Goal: Transaction & Acquisition: Purchase product/service

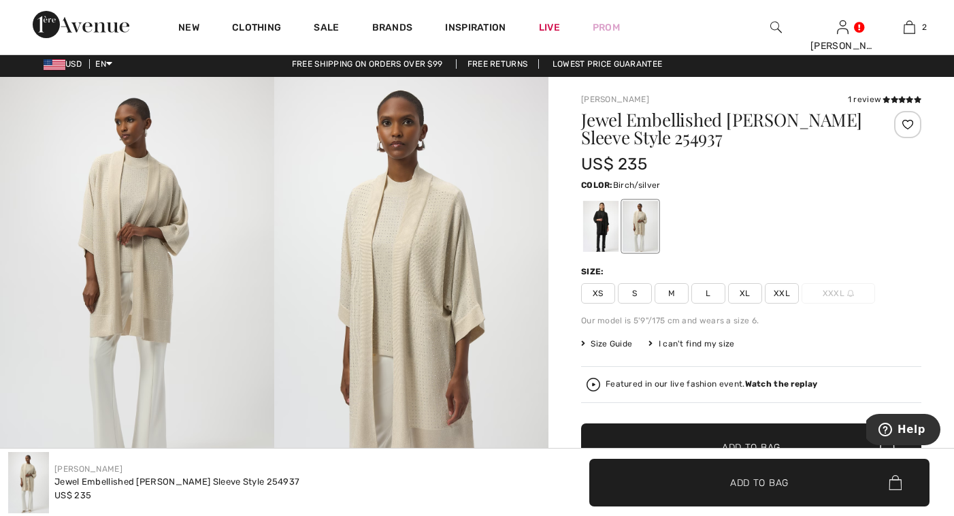
scroll to position [310, 0]
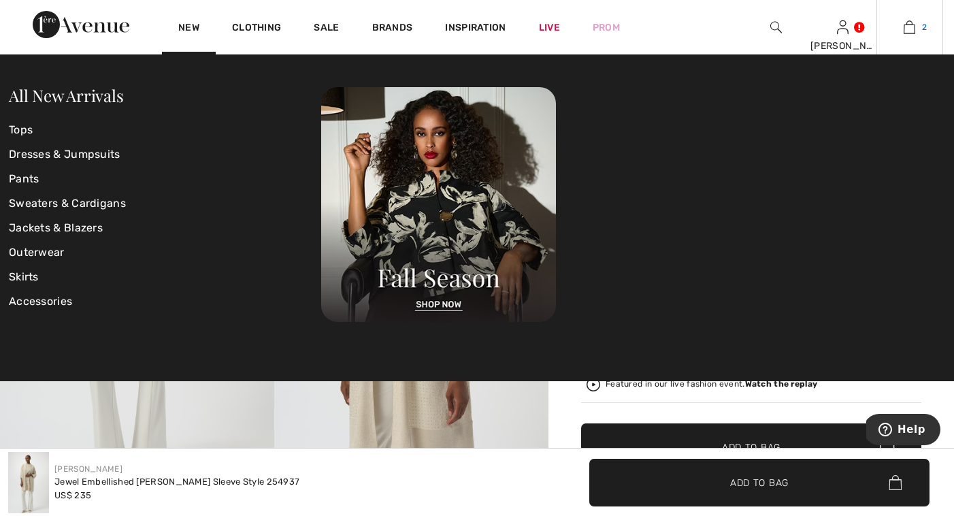
click at [905, 29] on img at bounding box center [910, 27] width 12 height 16
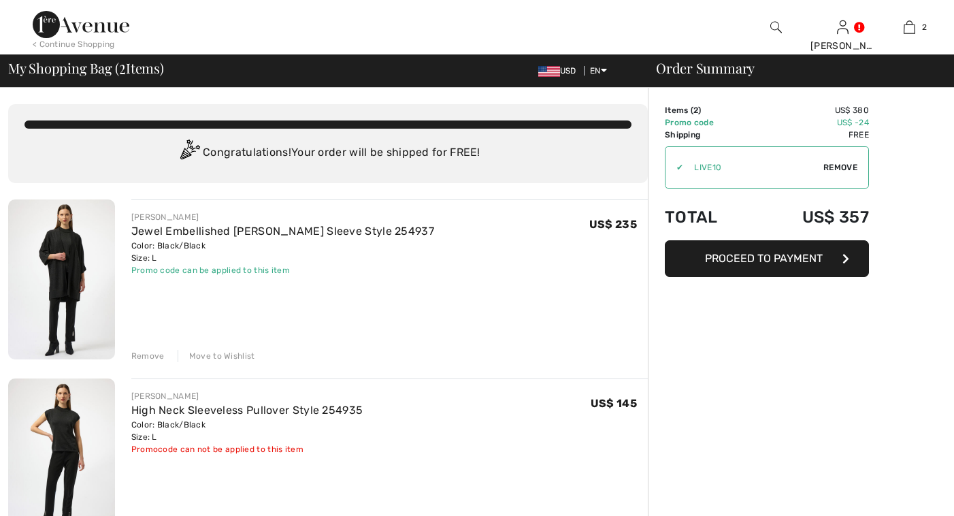
scroll to position [0, 0]
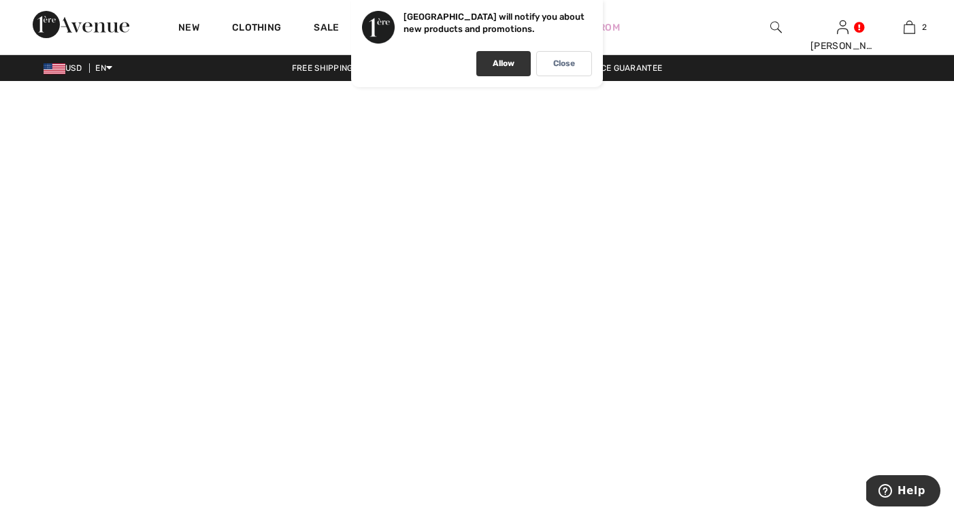
click at [508, 55] on div "Allow" at bounding box center [504, 63] width 54 height 25
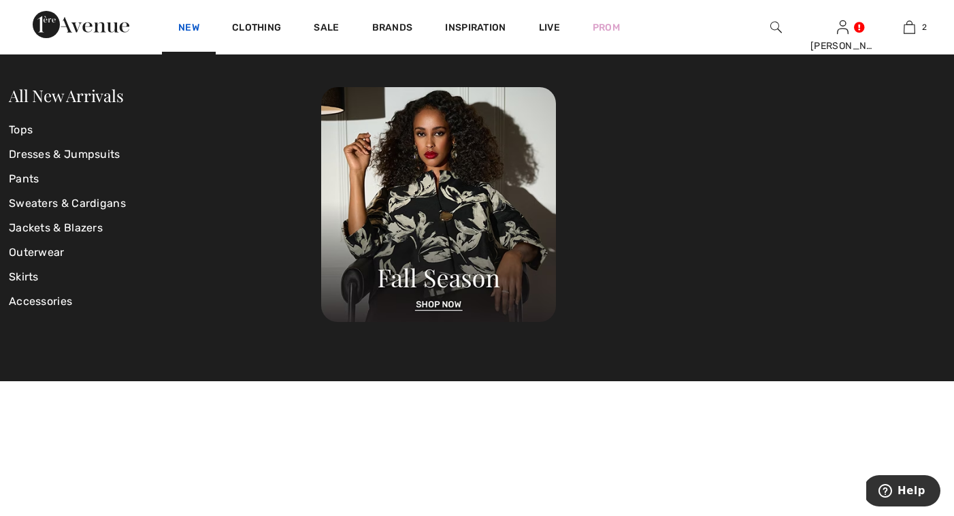
click at [197, 26] on link "New" at bounding box center [188, 29] width 21 height 14
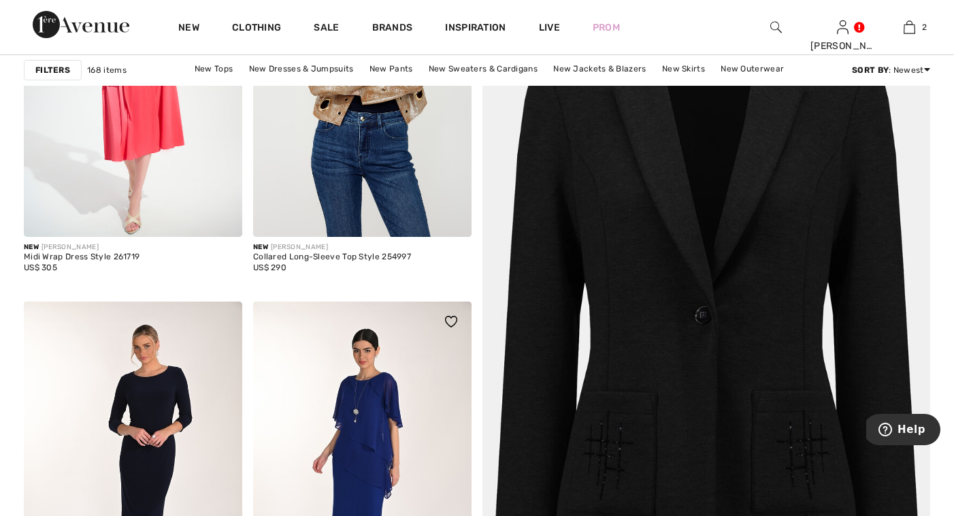
scroll to position [255, 0]
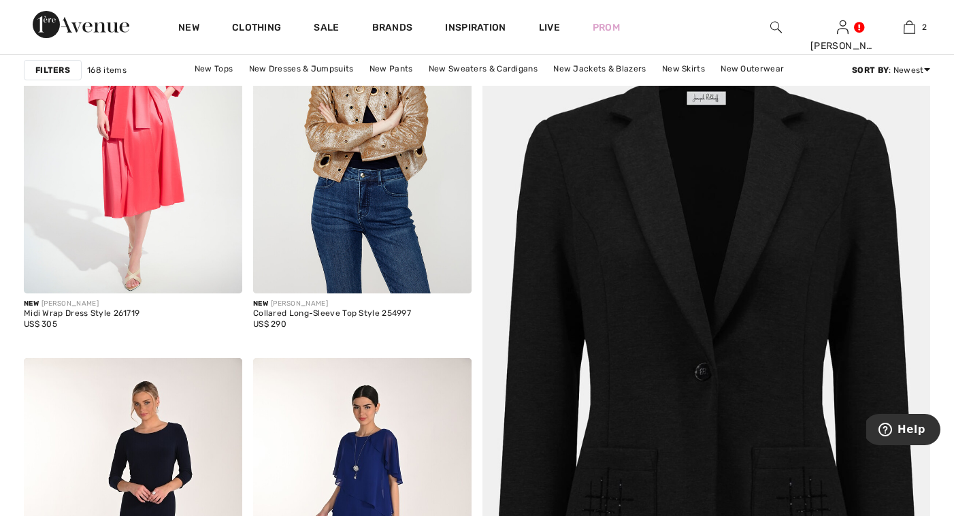
click at [671, 368] on img at bounding box center [707, 368] width 538 height 806
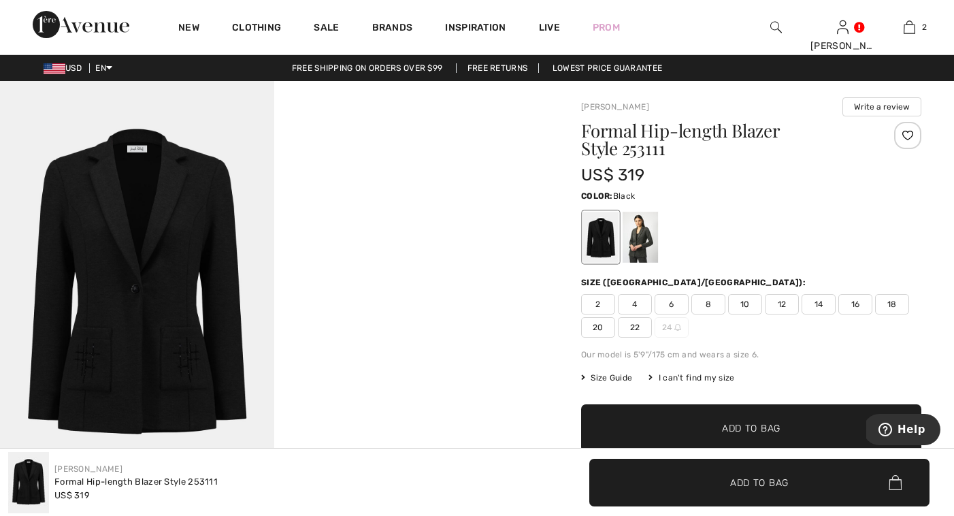
click at [601, 240] on div at bounding box center [600, 237] width 35 height 51
click at [184, 332] on img at bounding box center [137, 287] width 274 height 412
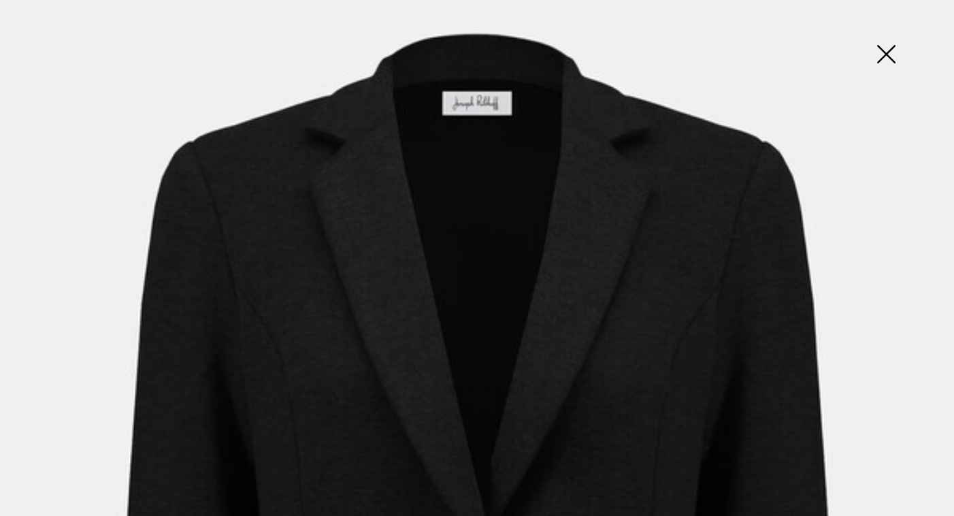
scroll to position [105, 0]
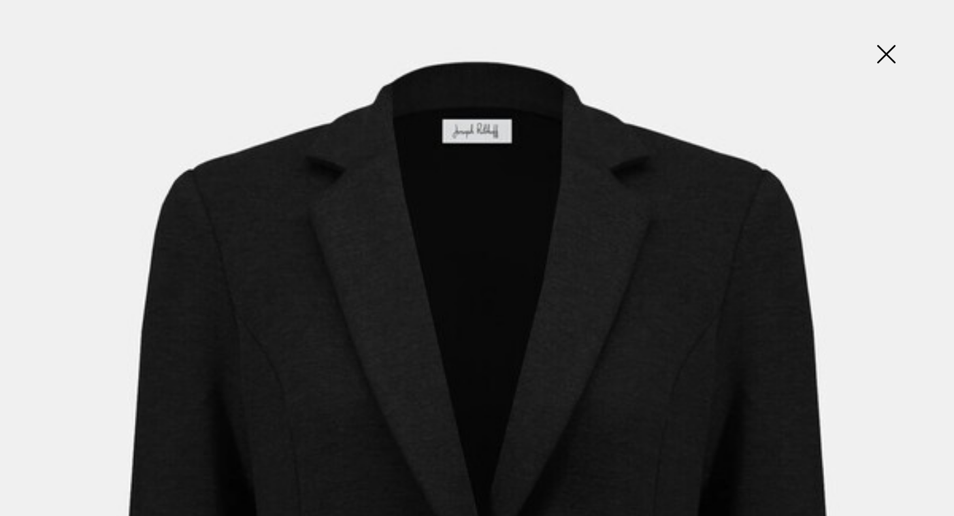
click at [887, 48] on img at bounding box center [886, 55] width 68 height 70
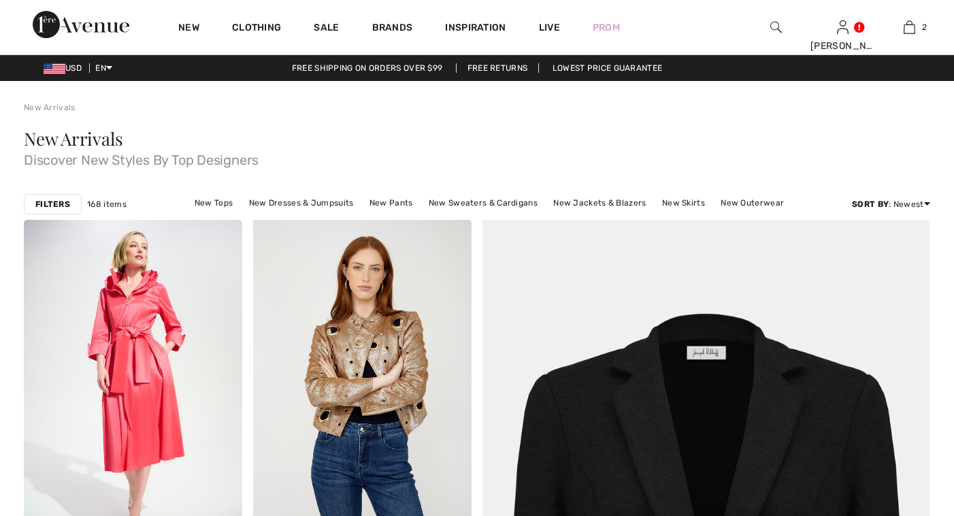
scroll to position [255, 0]
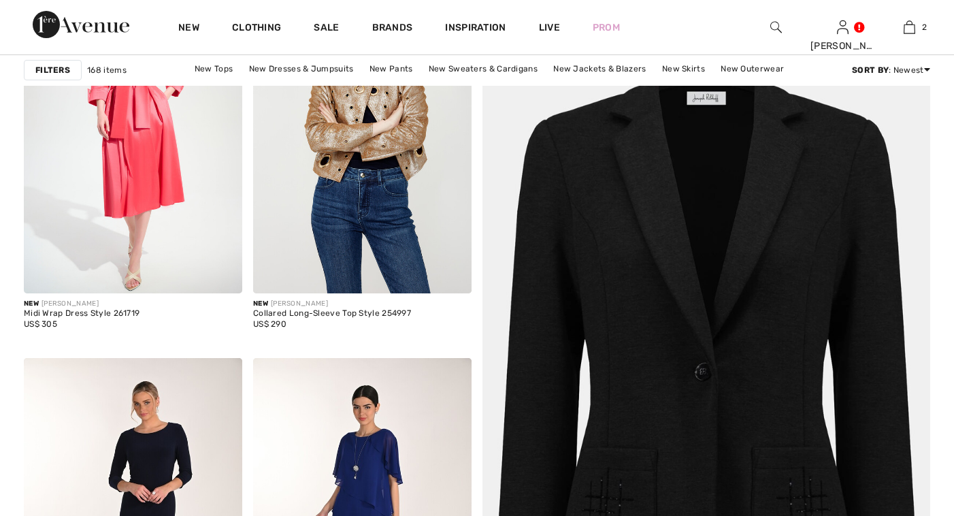
checkbox input "true"
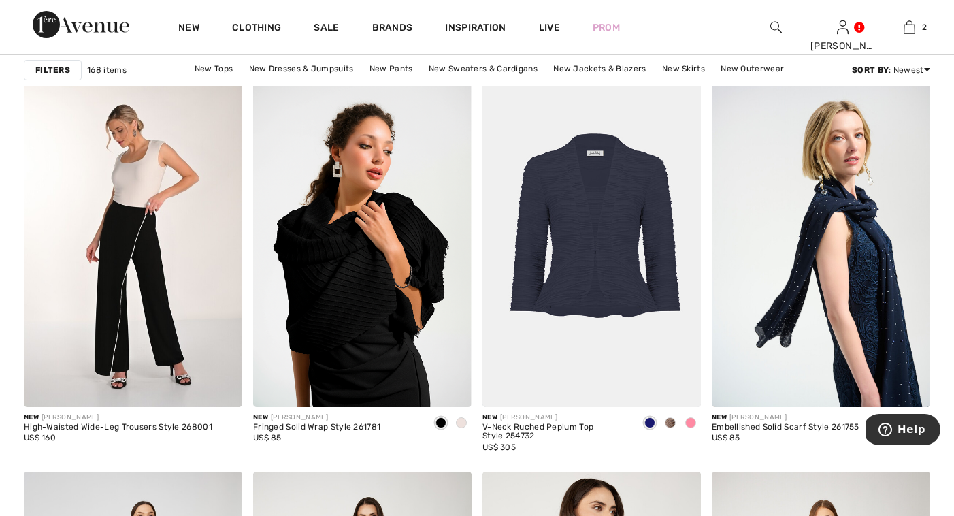
scroll to position [928, 0]
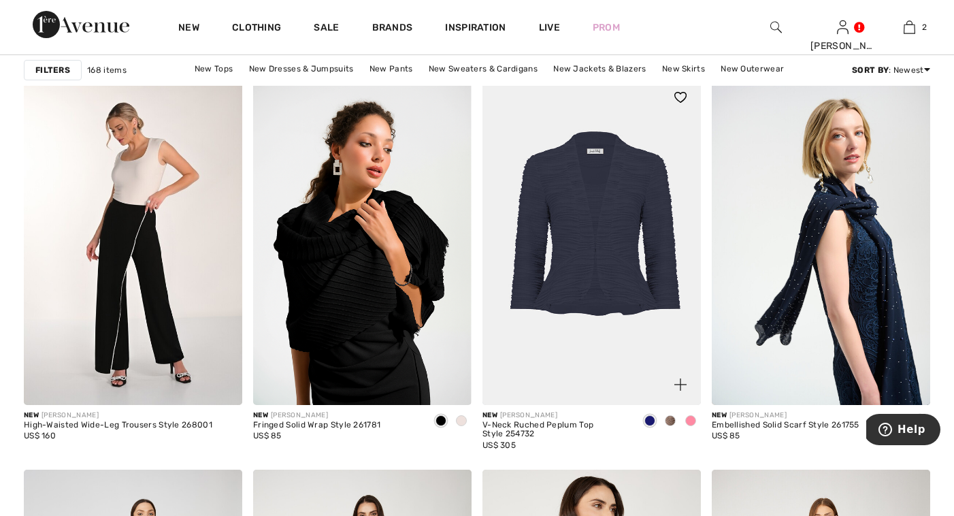
click at [671, 417] on span at bounding box center [670, 420] width 11 height 11
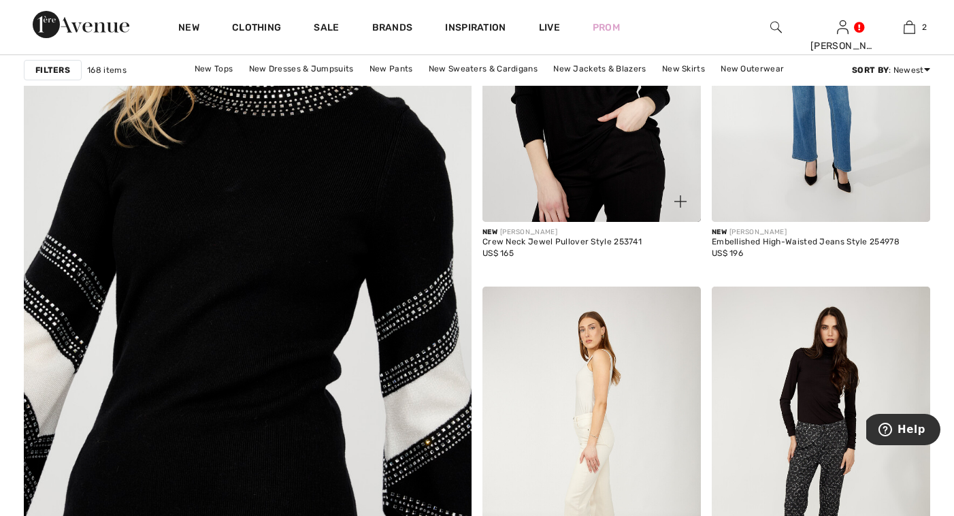
scroll to position [3320, 0]
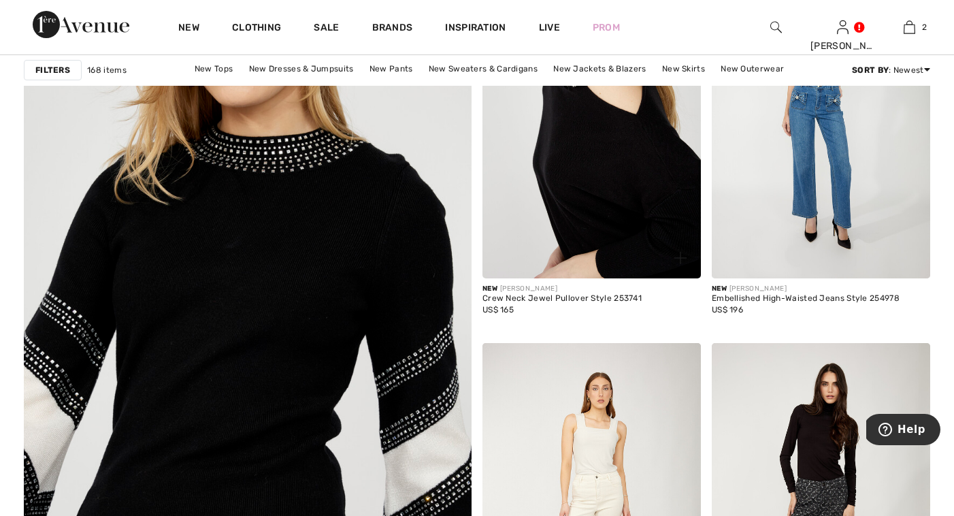
click at [606, 207] on img at bounding box center [592, 115] width 219 height 328
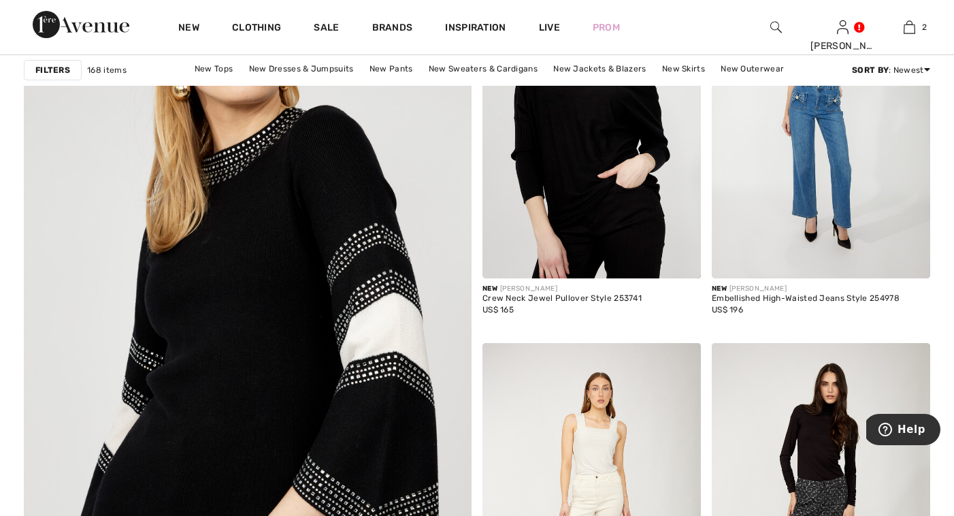
click at [304, 269] on img at bounding box center [248, 354] width 538 height 806
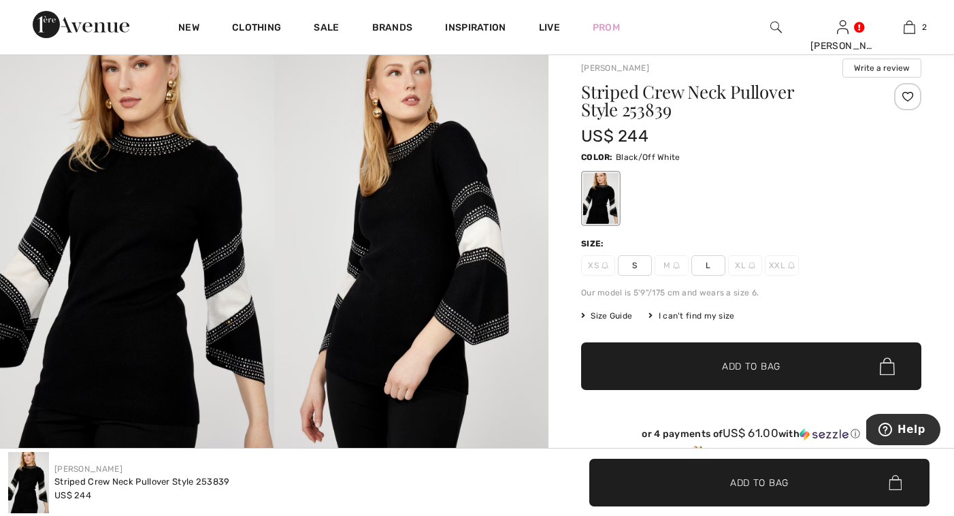
scroll to position [16, 0]
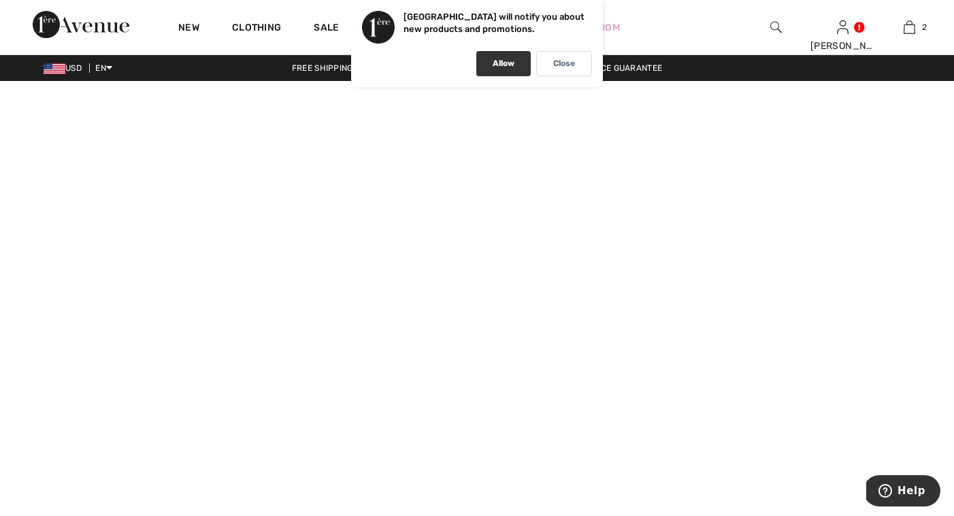
click at [483, 65] on div "Allow" at bounding box center [504, 63] width 54 height 25
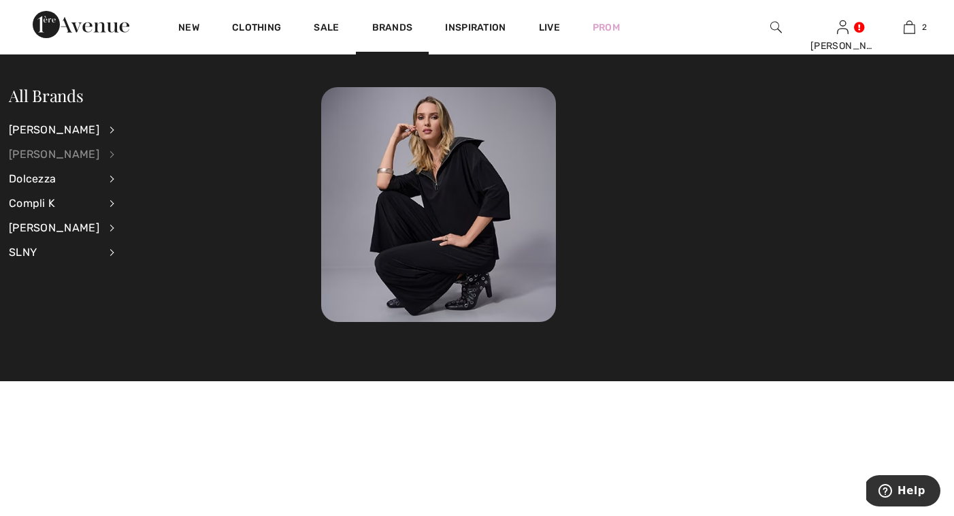
click at [77, 152] on div "[PERSON_NAME]" at bounding box center [54, 154] width 91 height 25
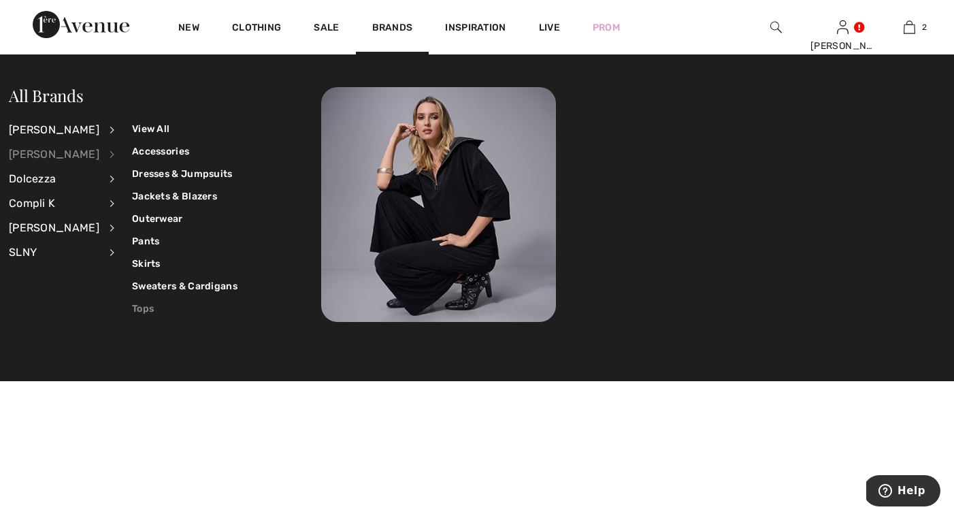
click at [132, 308] on link "Tops" at bounding box center [185, 308] width 106 height 22
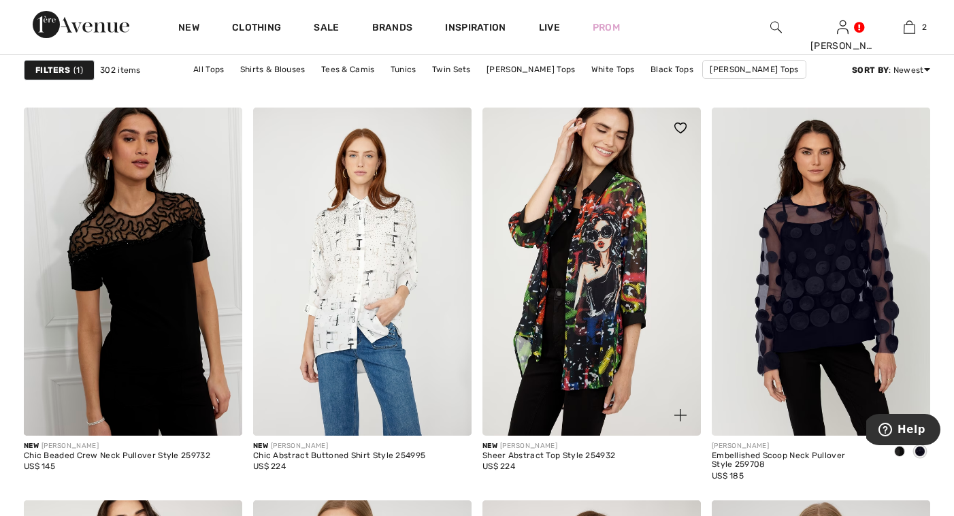
scroll to position [1816, 0]
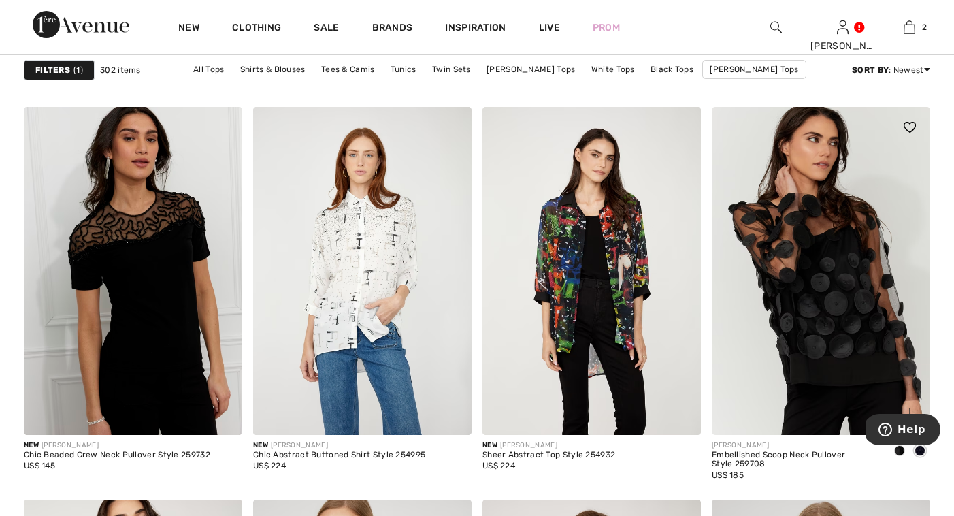
click at [819, 276] on img at bounding box center [821, 271] width 219 height 328
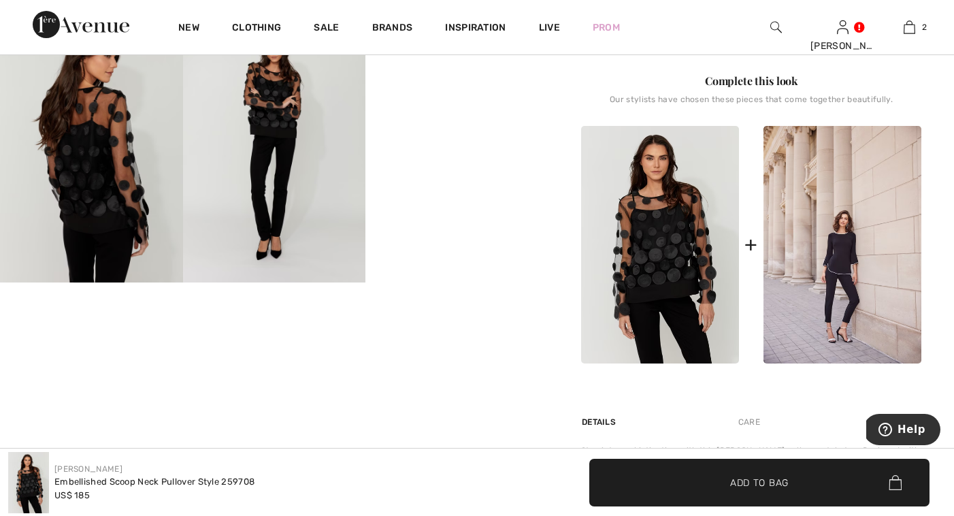
scroll to position [483, 0]
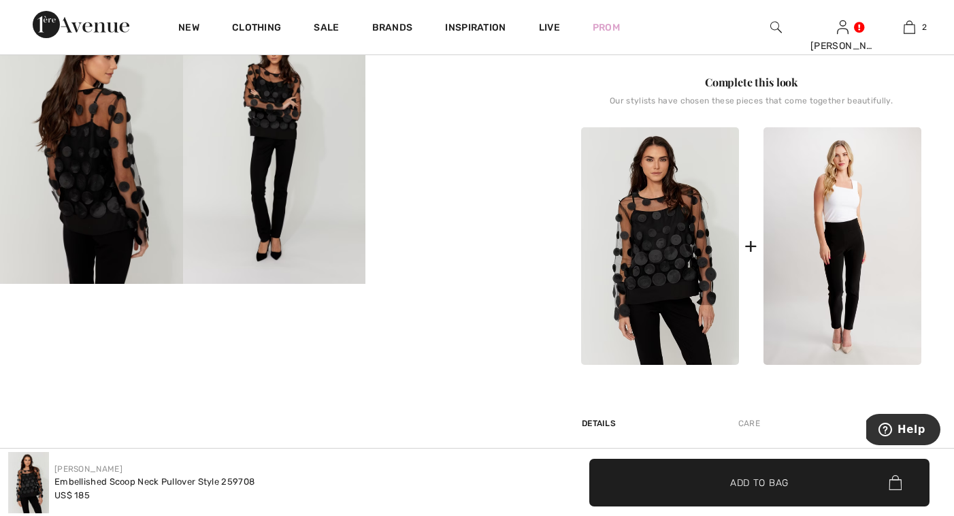
click at [853, 248] on img at bounding box center [843, 246] width 158 height 238
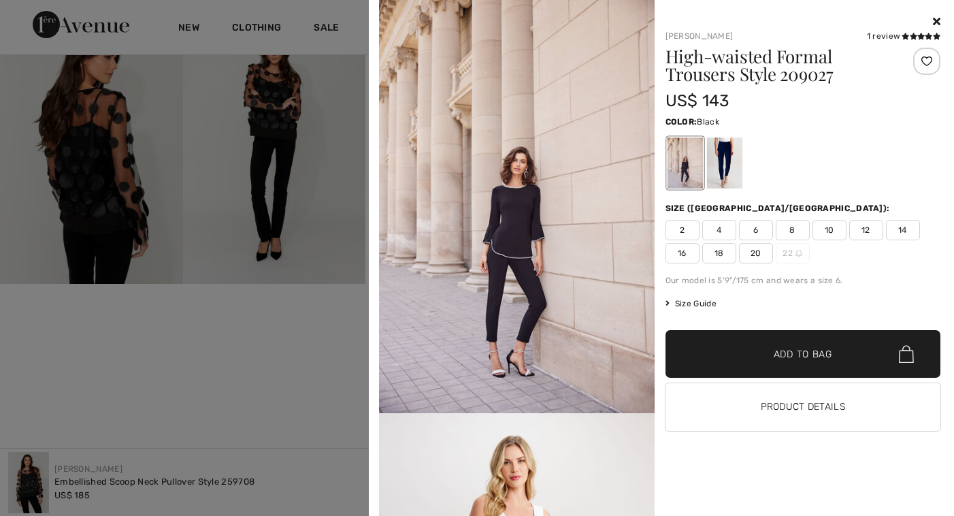
scroll to position [4, 0]
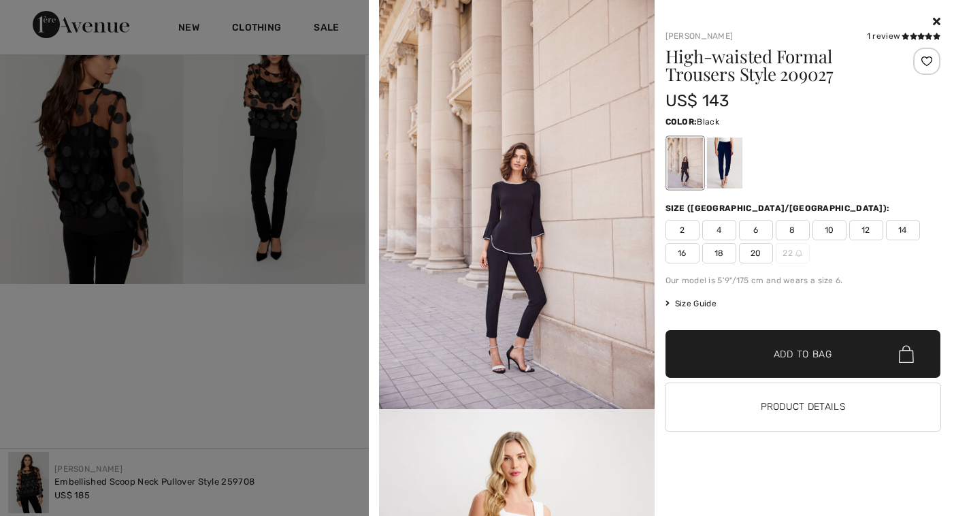
click at [933, 16] on icon at bounding box center [936, 21] width 7 height 11
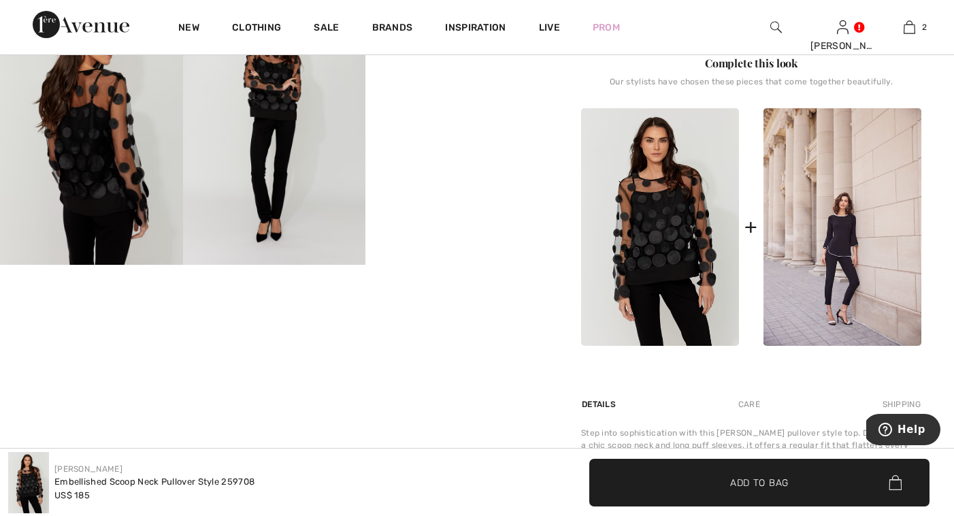
scroll to position [500, 0]
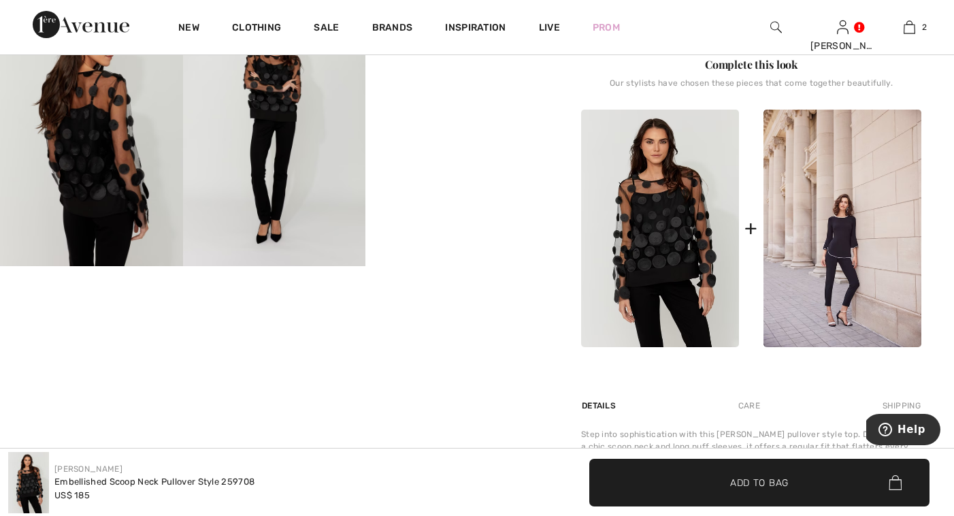
click at [93, 147] on img at bounding box center [91, 130] width 183 height 274
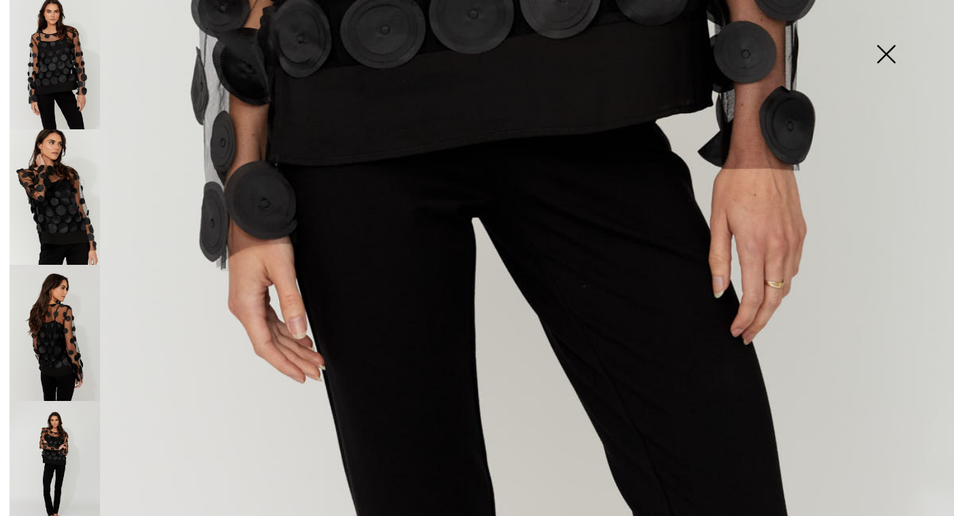
scroll to position [895, 0]
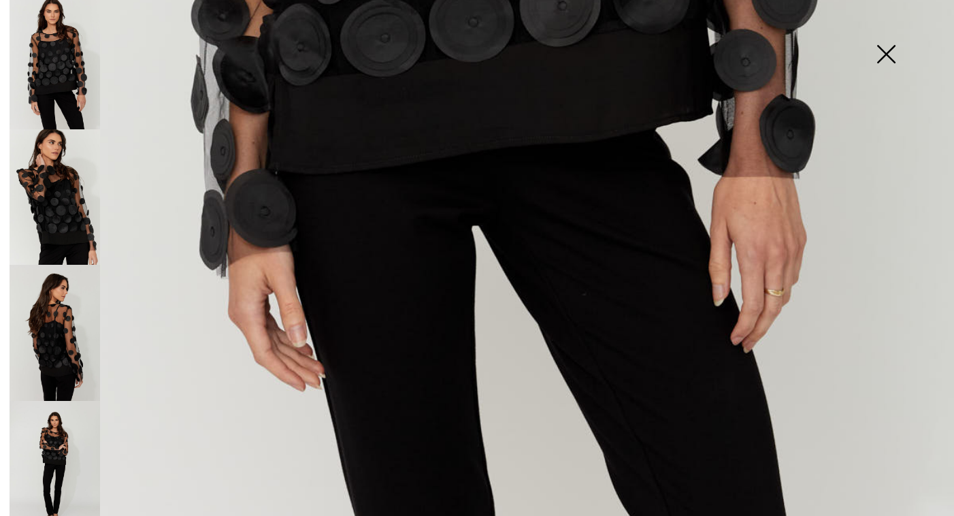
click at [68, 416] on img at bounding box center [55, 469] width 91 height 136
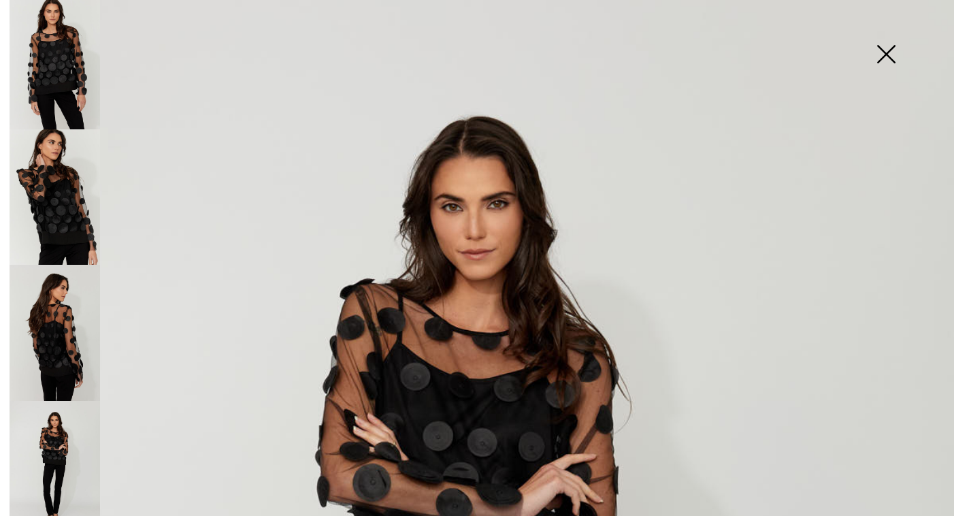
scroll to position [0, 0]
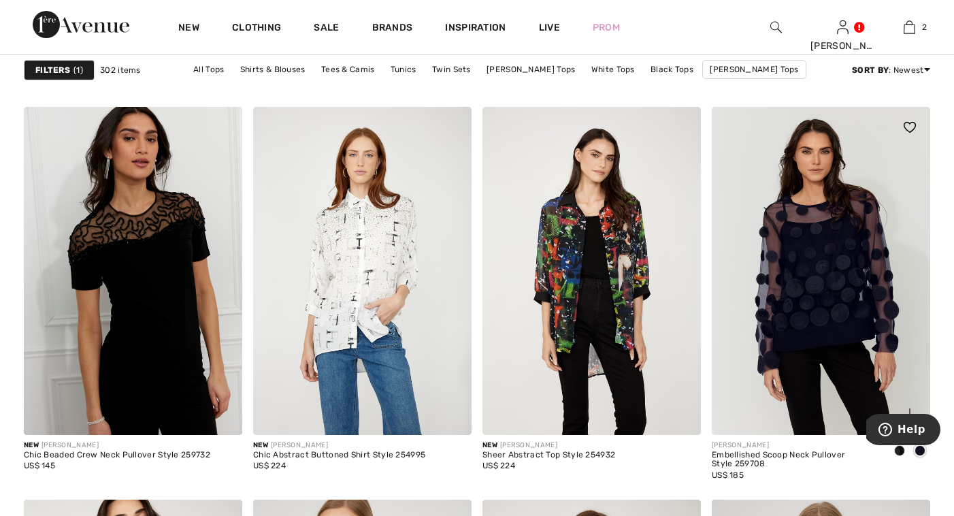
click at [901, 449] on span at bounding box center [900, 450] width 11 height 11
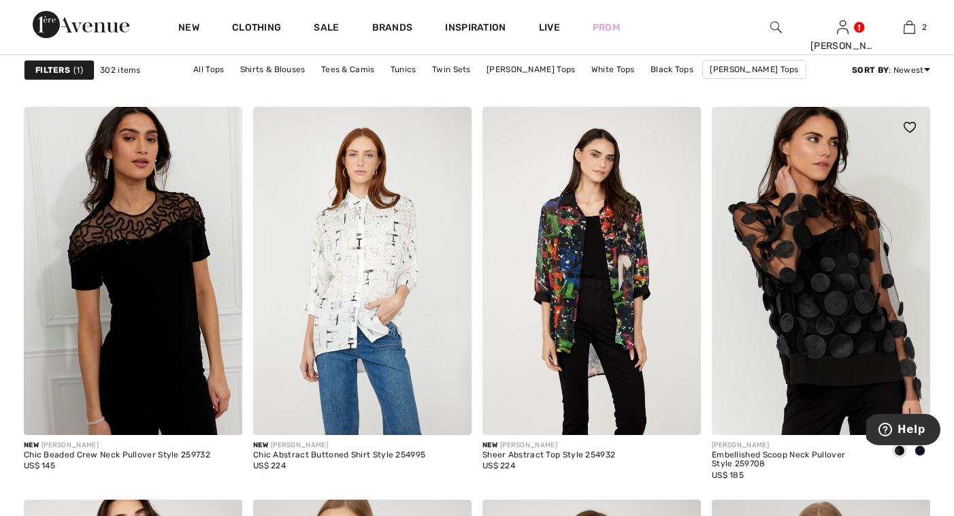
click at [815, 331] on img at bounding box center [821, 271] width 219 height 328
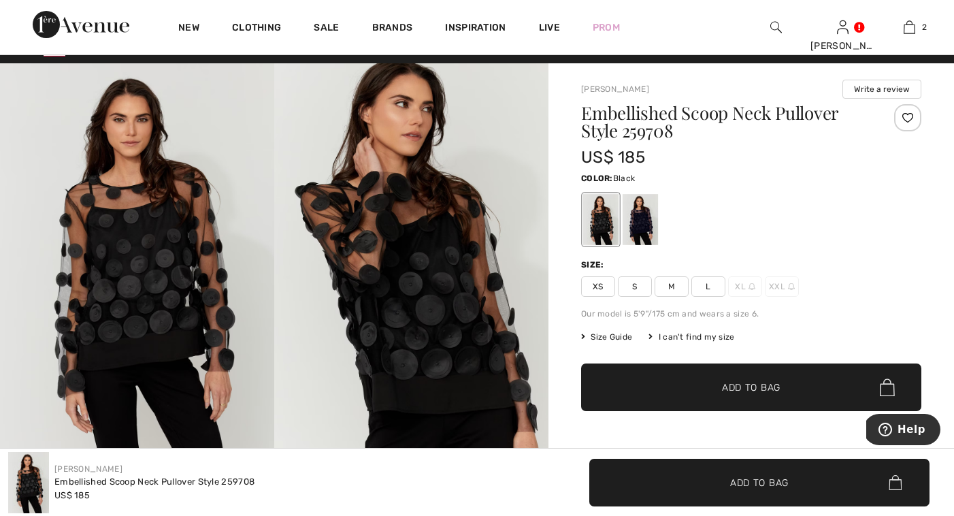
scroll to position [5, 0]
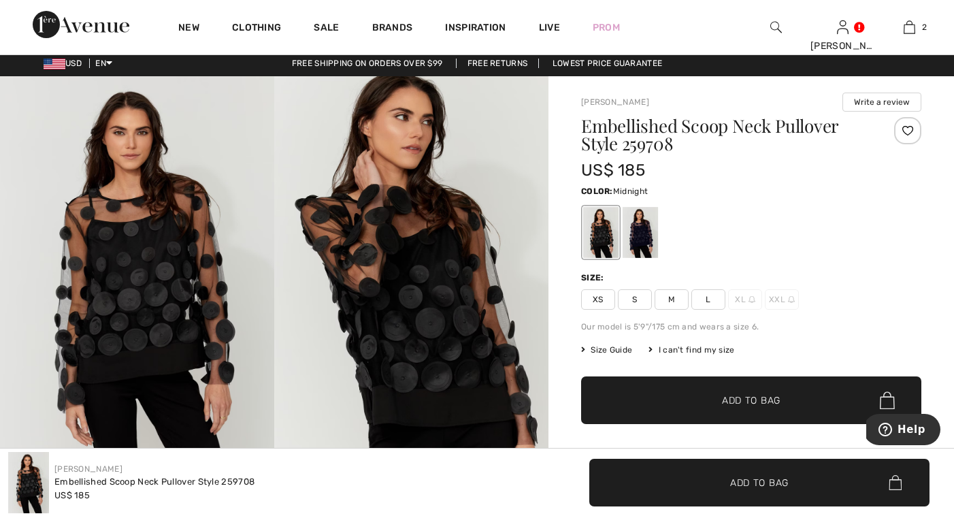
click at [645, 241] on div at bounding box center [640, 232] width 35 height 51
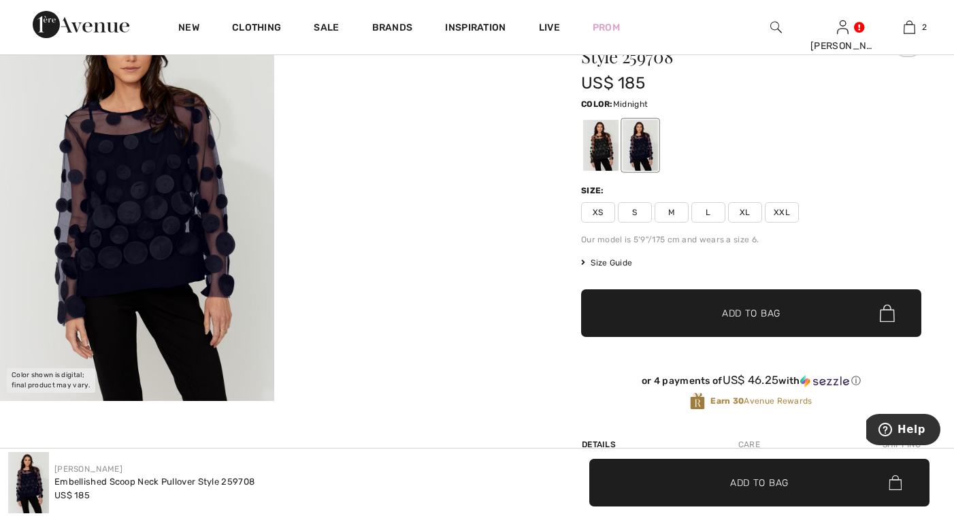
scroll to position [74, 0]
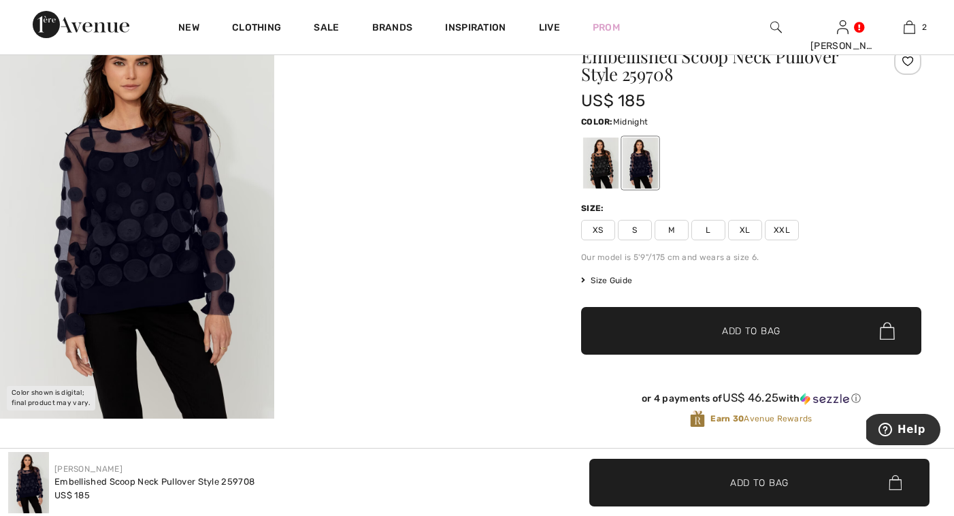
click at [705, 226] on span "L" at bounding box center [709, 230] width 34 height 20
click at [686, 325] on span "✔ Added to Bag Add to Bag" at bounding box center [751, 331] width 340 height 48
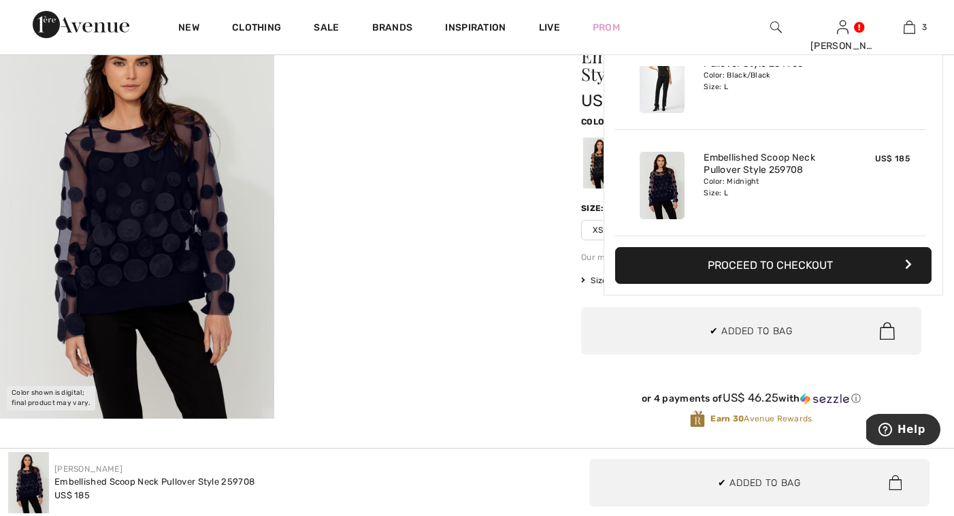
scroll to position [0, 0]
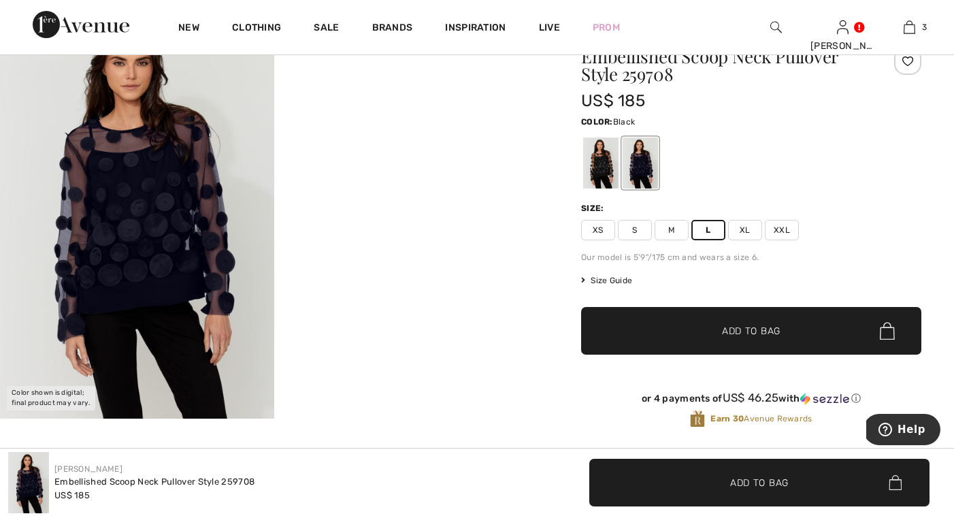
click at [600, 171] on div at bounding box center [600, 163] width 35 height 51
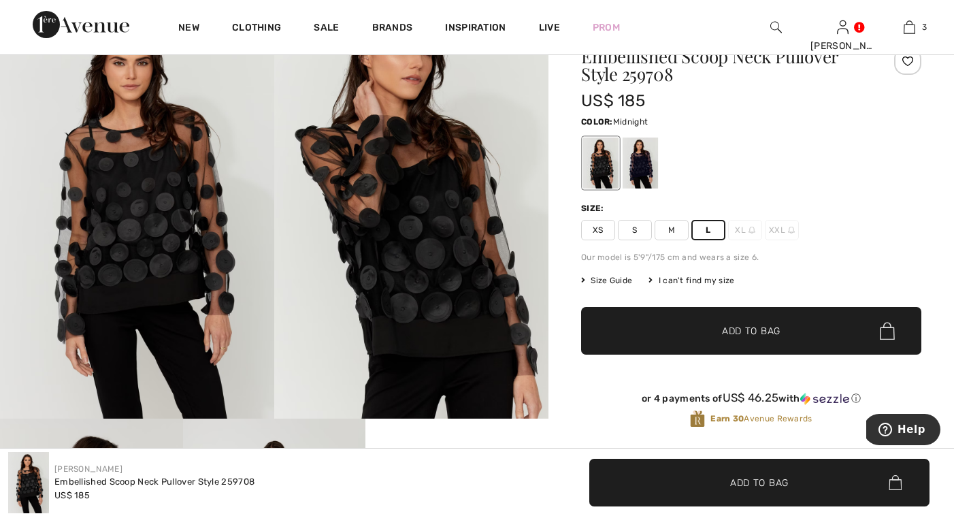
click at [637, 151] on div at bounding box center [640, 163] width 35 height 51
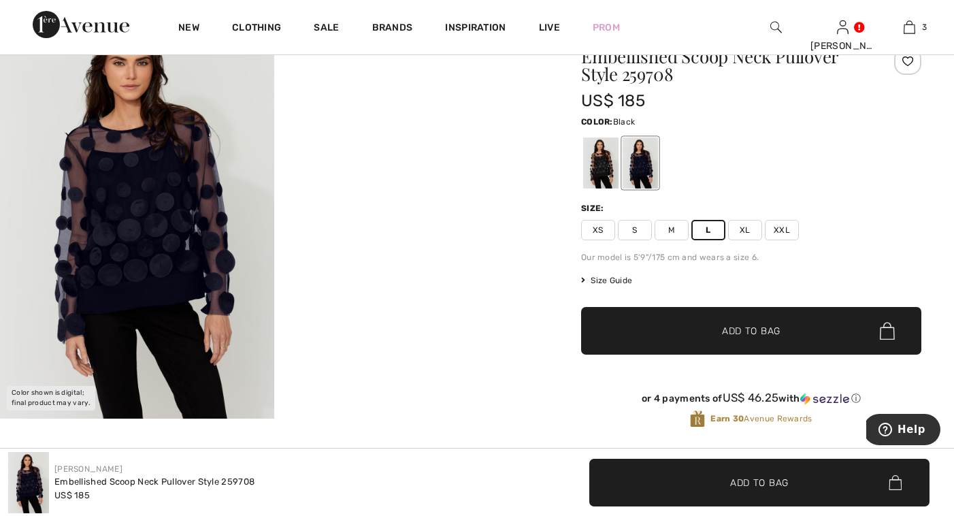
click at [599, 170] on div at bounding box center [600, 163] width 35 height 51
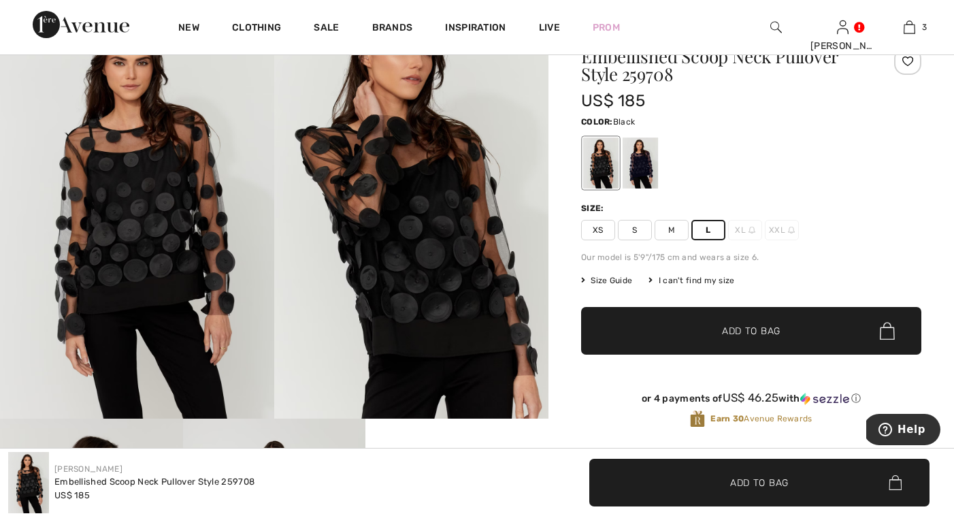
click at [713, 230] on span "L" at bounding box center [709, 230] width 34 height 20
click at [718, 328] on span "✔ Added to Bag" at bounding box center [731, 331] width 83 height 14
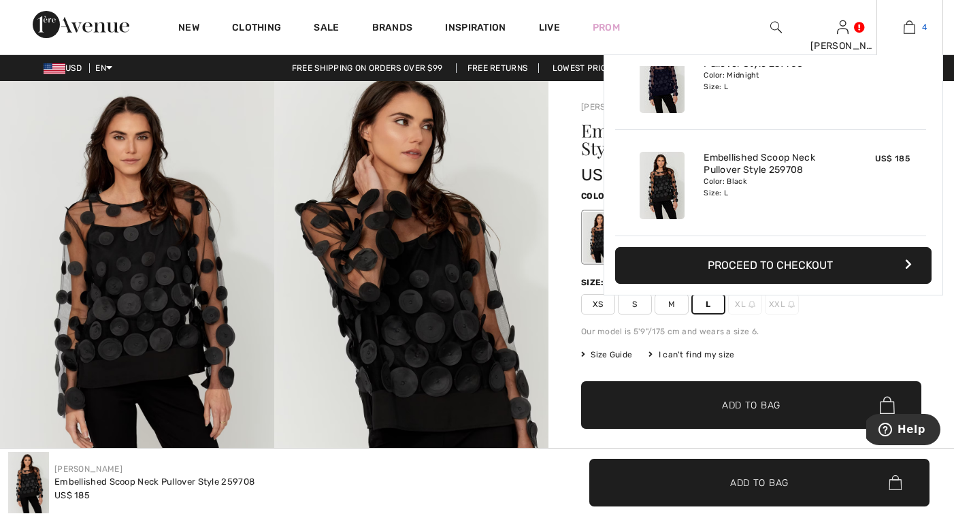
click at [907, 25] on img at bounding box center [910, 27] width 12 height 16
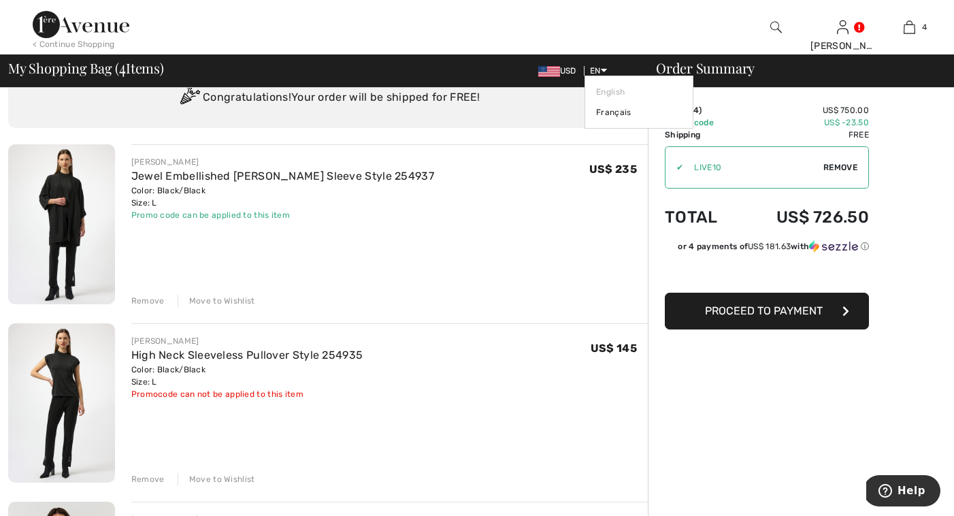
scroll to position [80, 0]
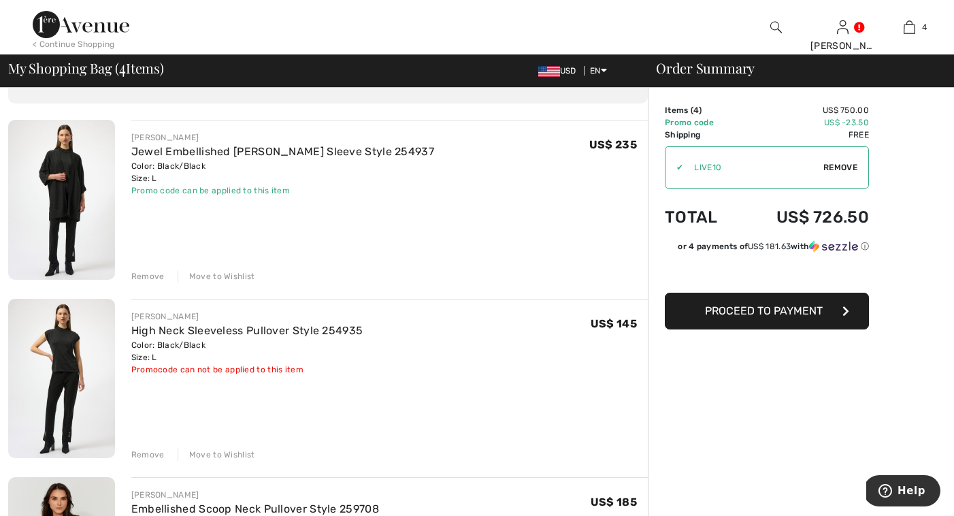
click at [152, 272] on div "Remove" at bounding box center [147, 276] width 33 height 12
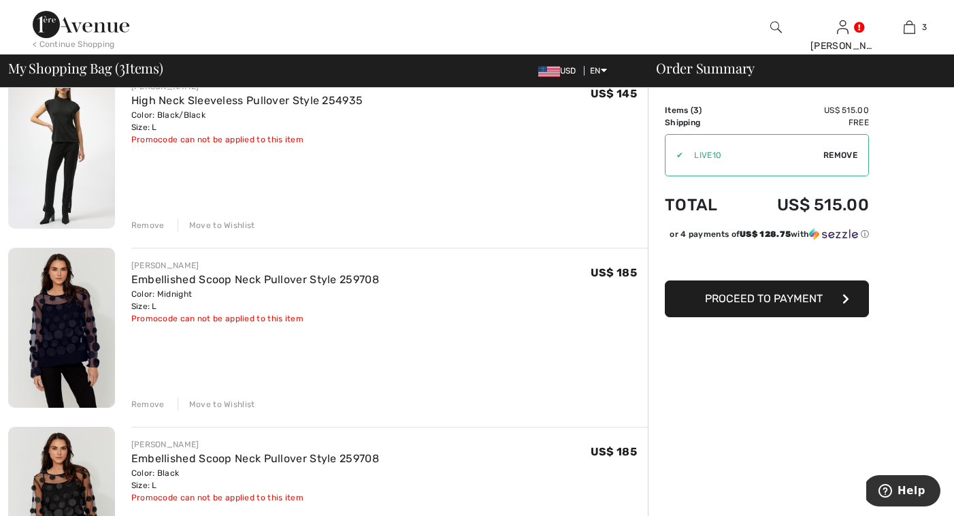
scroll to position [140, 0]
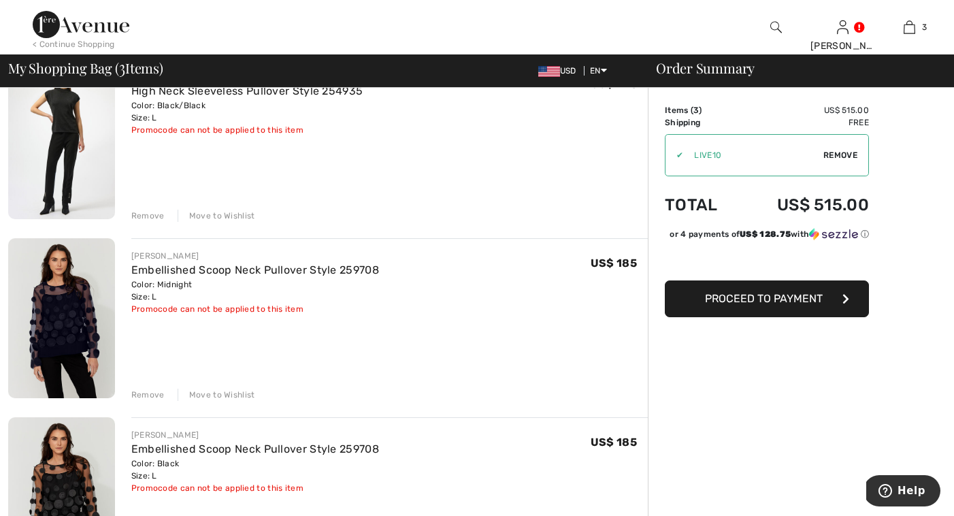
click at [148, 219] on div "Remove" at bounding box center [147, 216] width 33 height 12
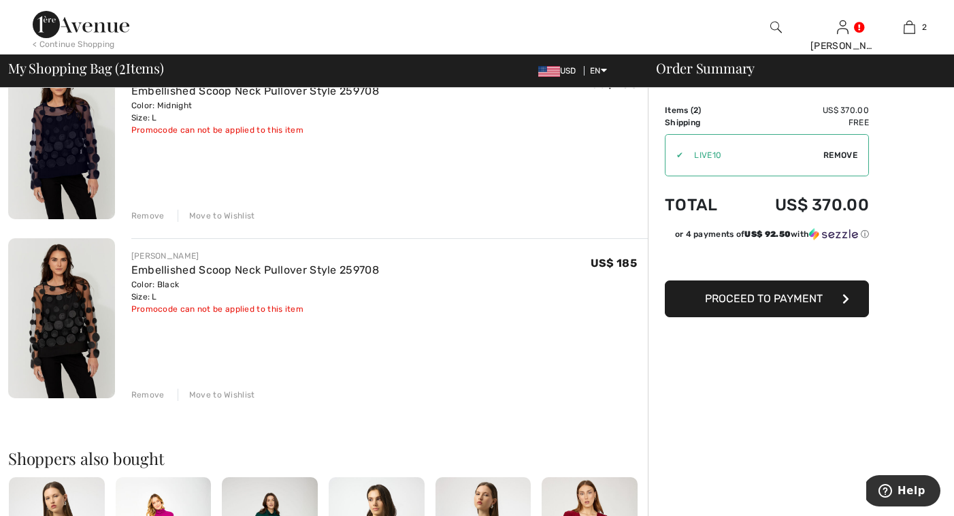
click at [150, 212] on div "Remove" at bounding box center [147, 216] width 33 height 12
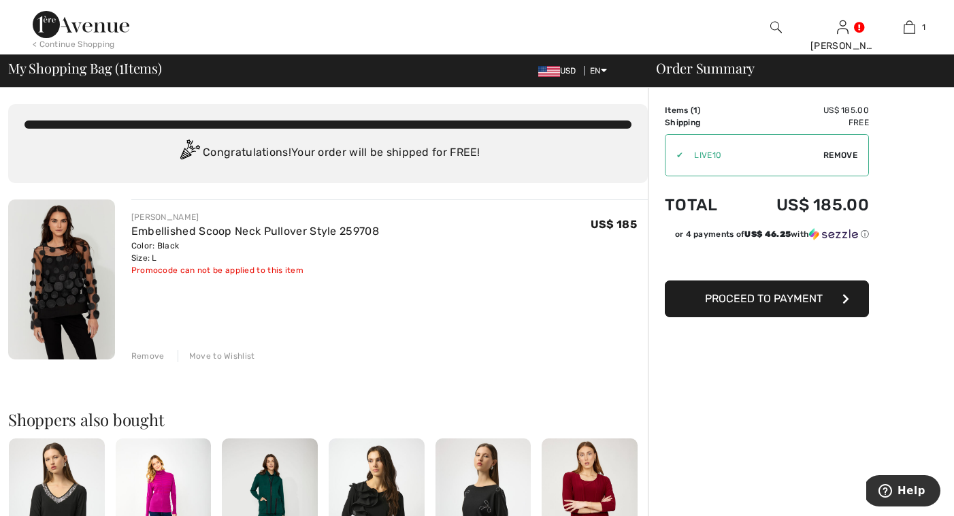
scroll to position [0, 0]
